Goal: Task Accomplishment & Management: Use online tool/utility

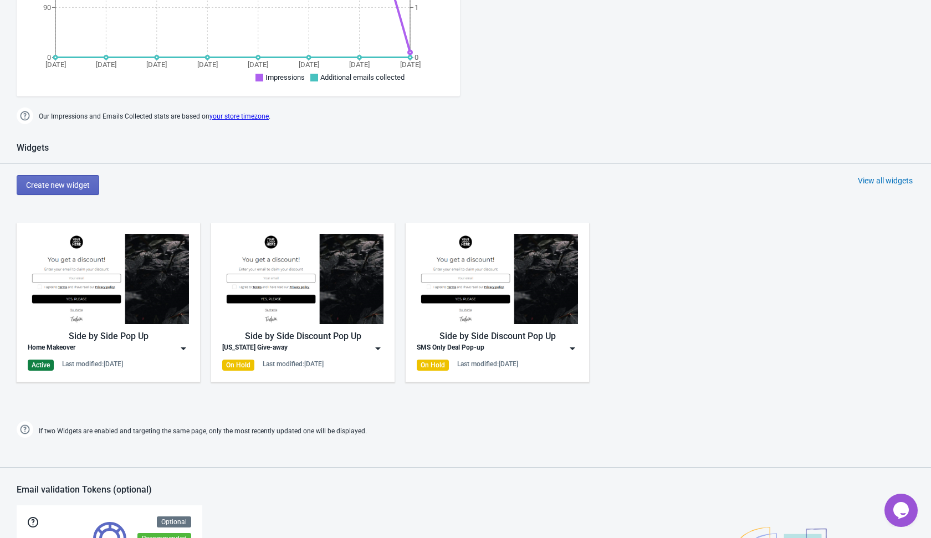
scroll to position [346, 0]
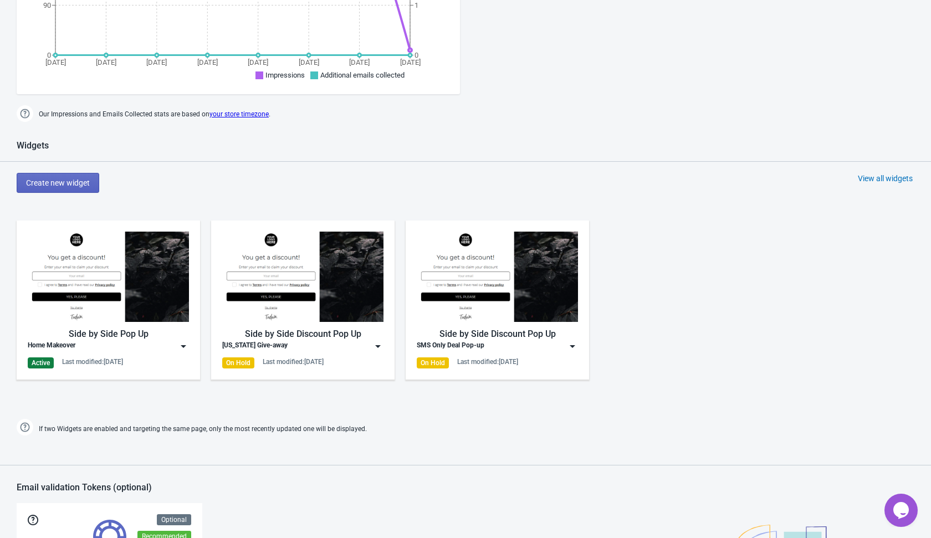
click at [186, 341] on img at bounding box center [183, 346] width 11 height 11
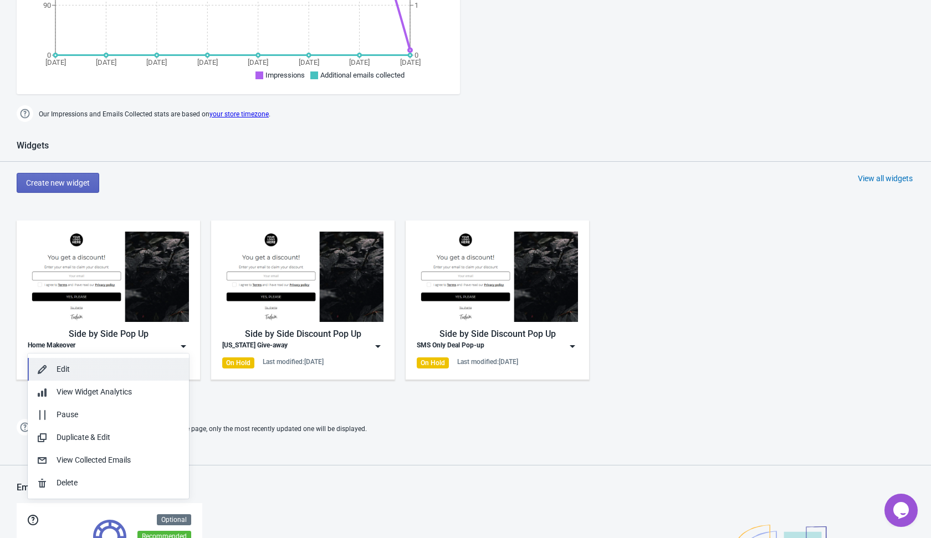
click at [136, 371] on div "Edit" at bounding box center [119, 369] width 124 height 12
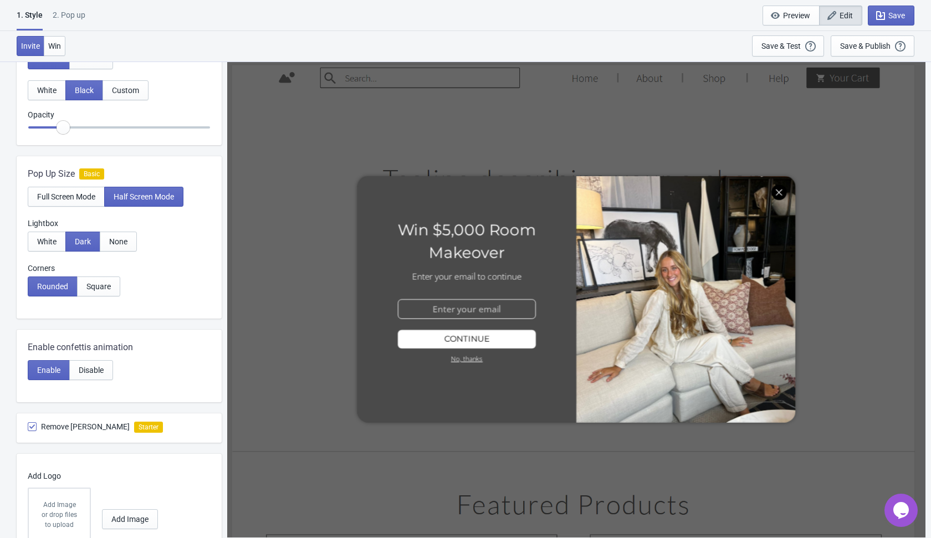
scroll to position [675, 0]
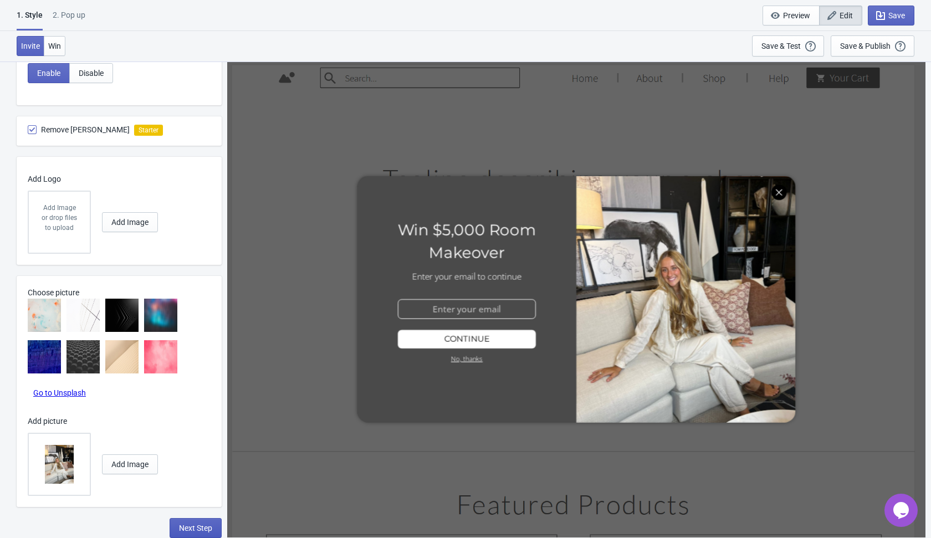
click at [191, 525] on span "Next Step" at bounding box center [195, 528] width 33 height 9
select select "homepageOnly"
select select "once"
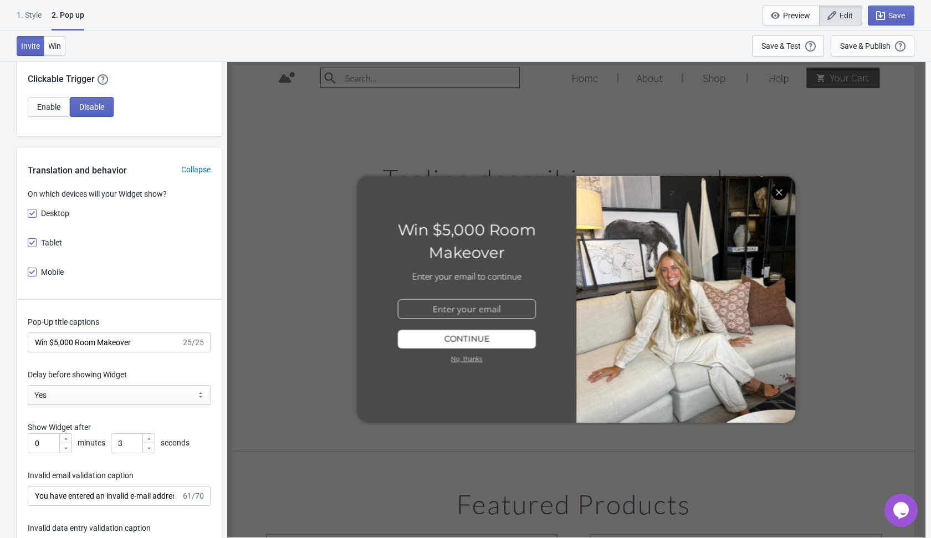
scroll to position [971, 0]
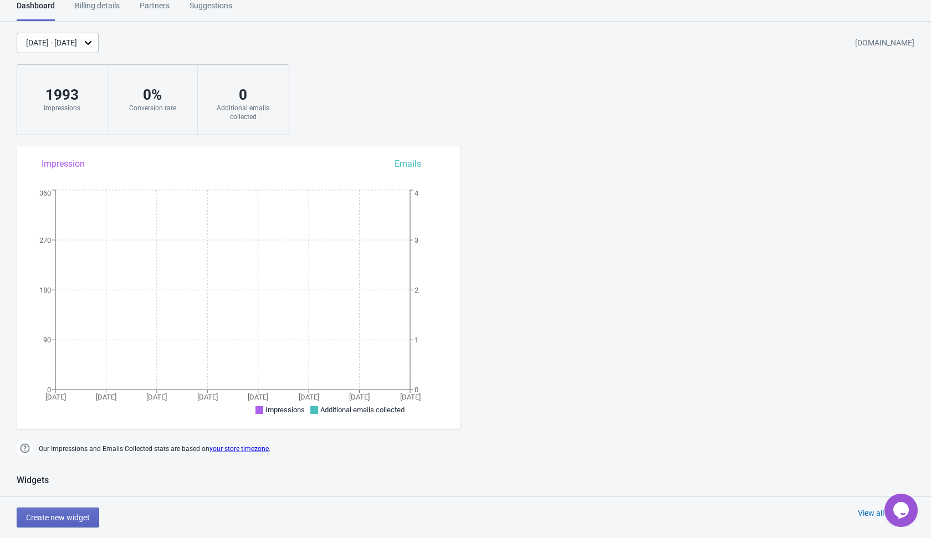
scroll to position [635, 0]
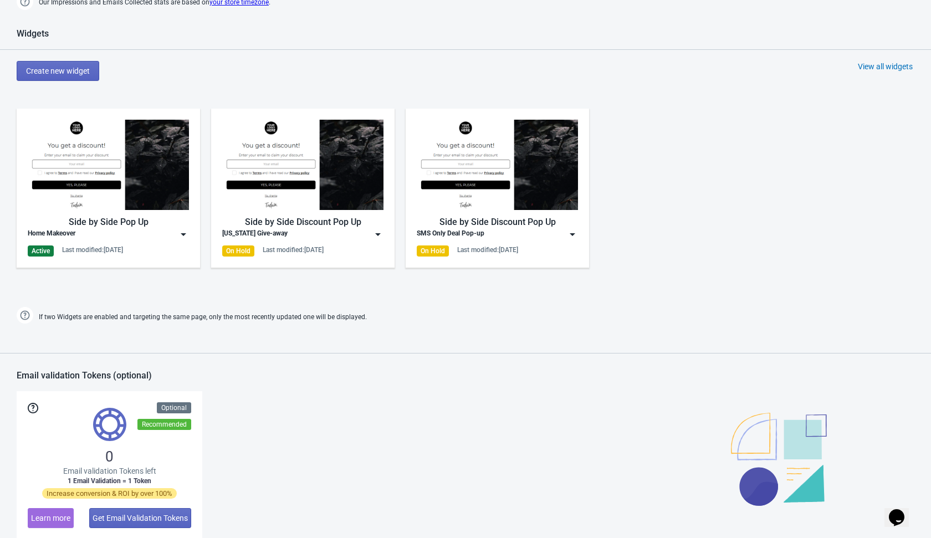
scroll to position [635, 0]
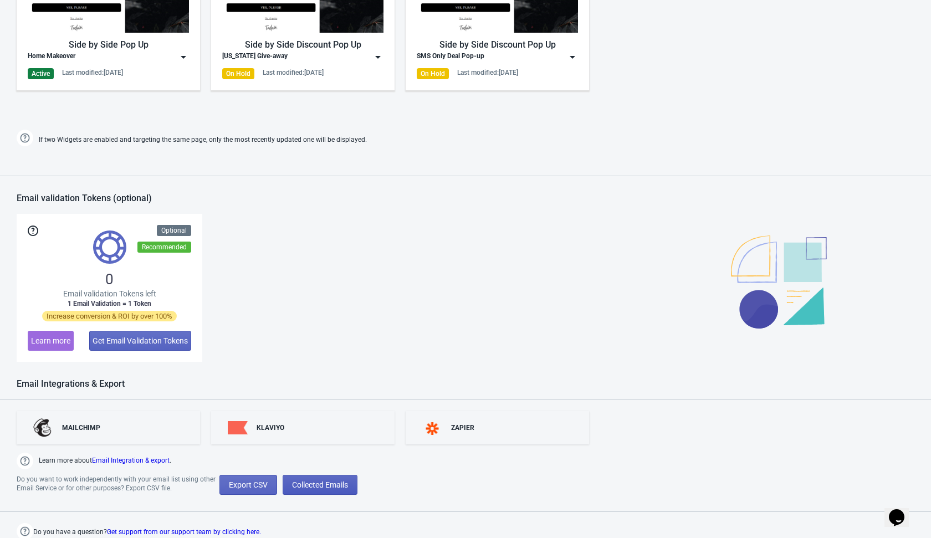
click at [322, 486] on span "Collected Emails" at bounding box center [320, 484] width 56 height 9
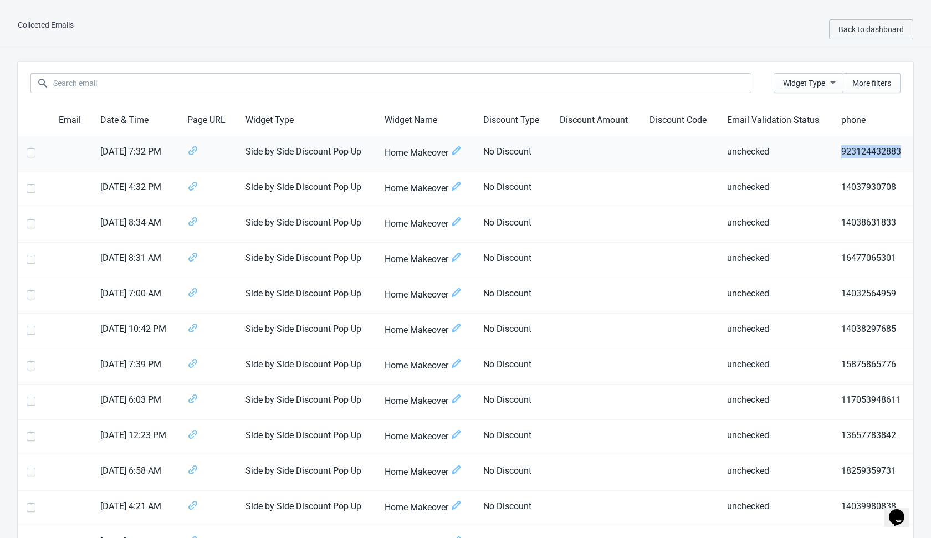
drag, startPoint x: 838, startPoint y: 151, endPoint x: 902, endPoint y: 159, distance: 64.7
click at [902, 159] on td "923124432883" at bounding box center [872, 153] width 81 height 35
copy td "923124432883"
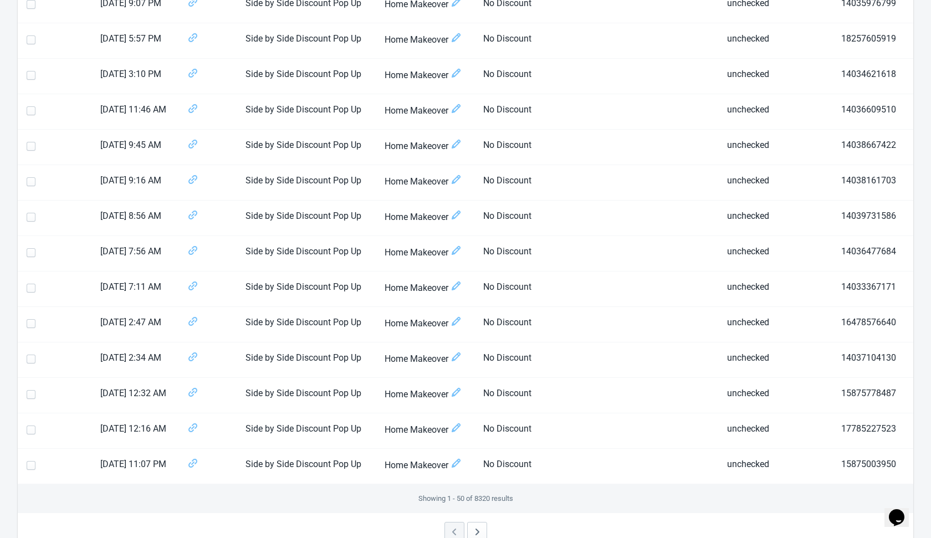
scroll to position [1477, 0]
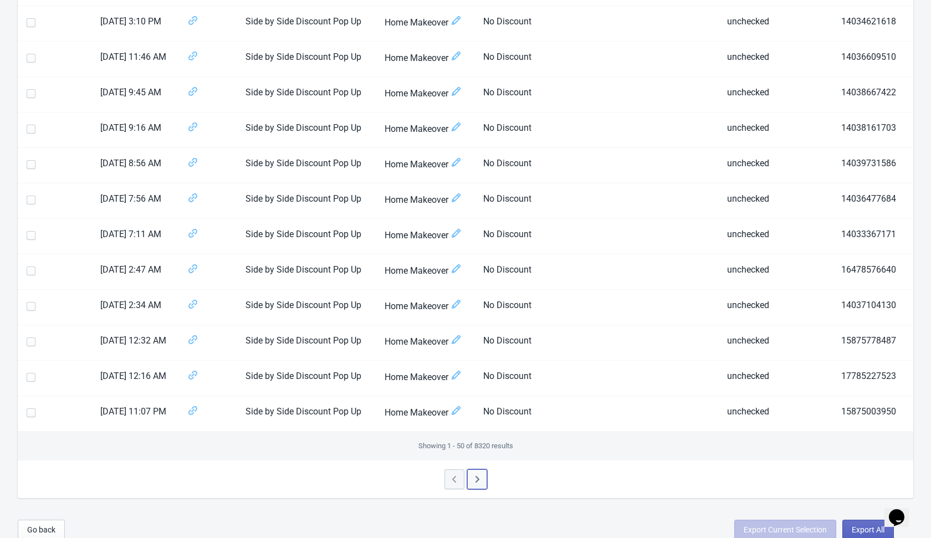
click at [477, 476] on icon "button" at bounding box center [477, 479] width 4 height 7
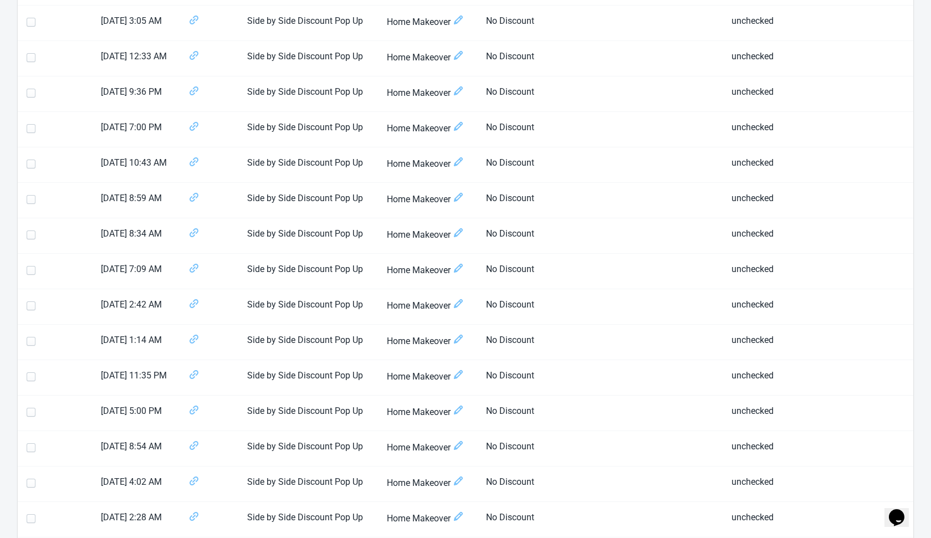
scroll to position [0, 0]
